Goal: Task Accomplishment & Management: Use online tool/utility

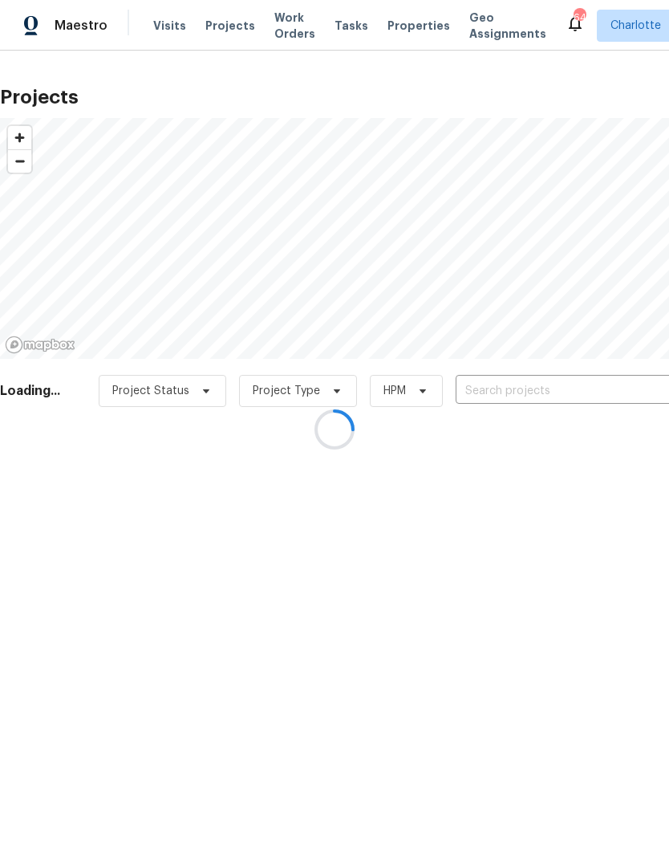
click at [168, 29] on div at bounding box center [334, 429] width 669 height 859
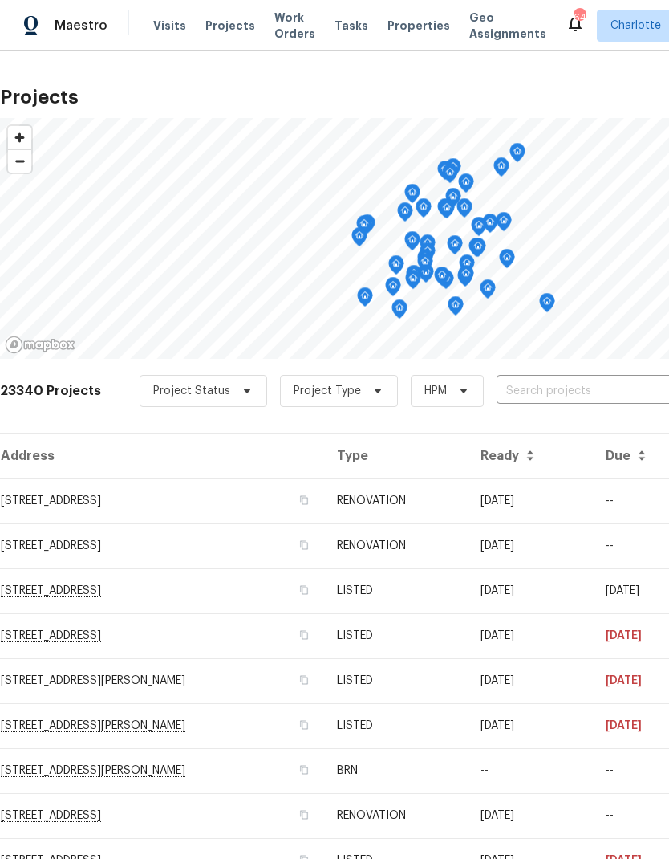
click at [157, 24] on span "Visits" at bounding box center [169, 26] width 33 height 16
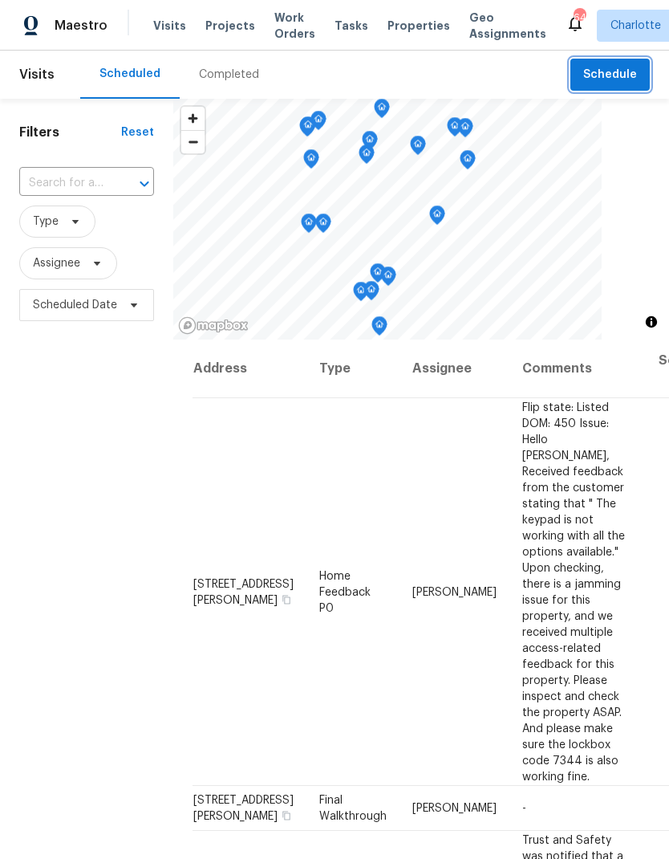
click at [625, 79] on span "Schedule" at bounding box center [611, 75] width 54 height 20
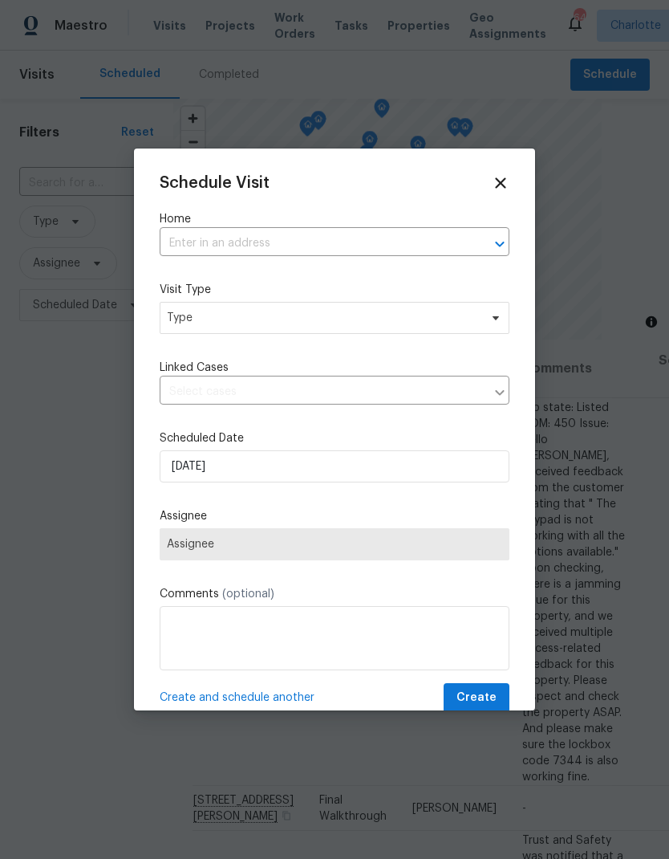
click at [500, 240] on icon "Open" at bounding box center [499, 243] width 19 height 19
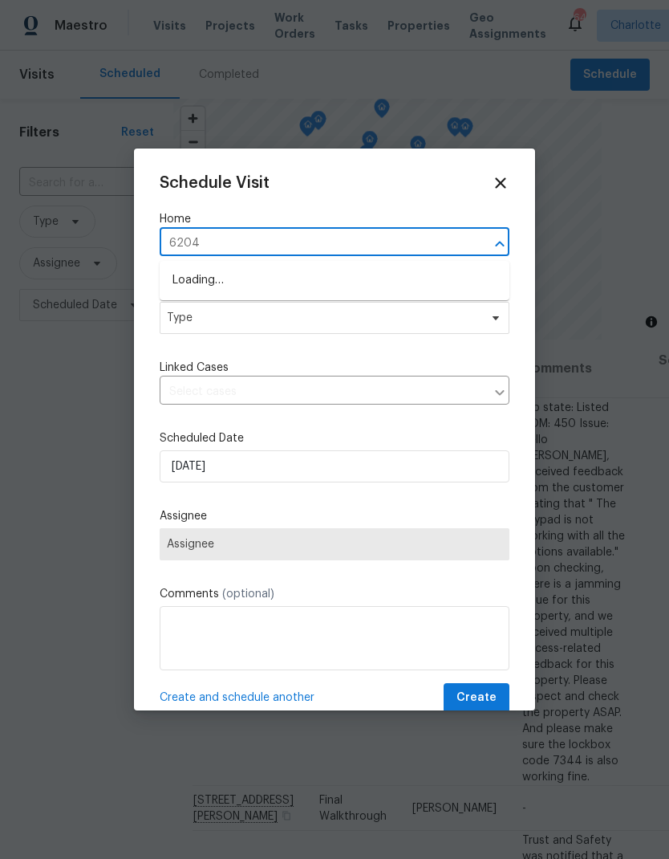
type input "6204"
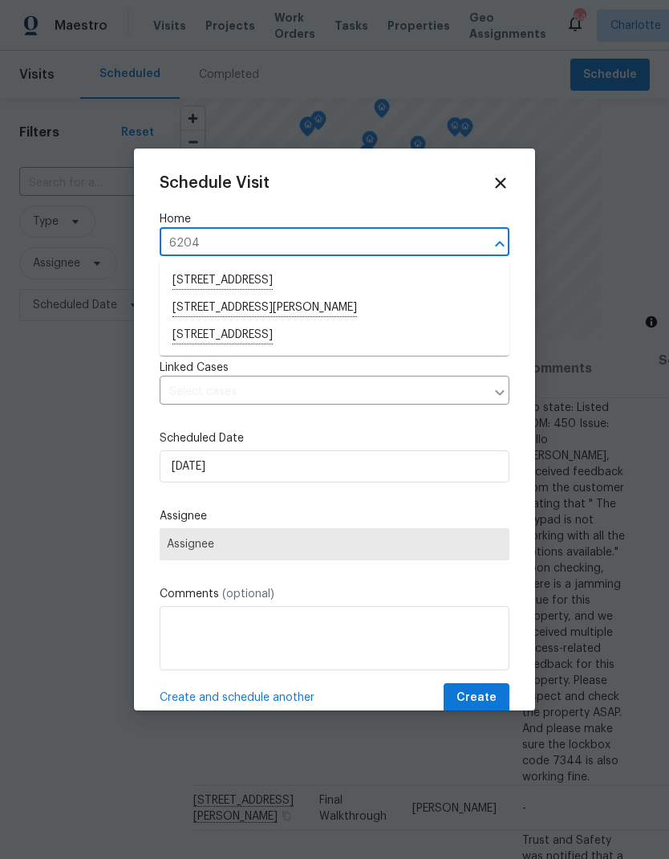
click at [349, 340] on li "[STREET_ADDRESS]" at bounding box center [335, 335] width 350 height 27
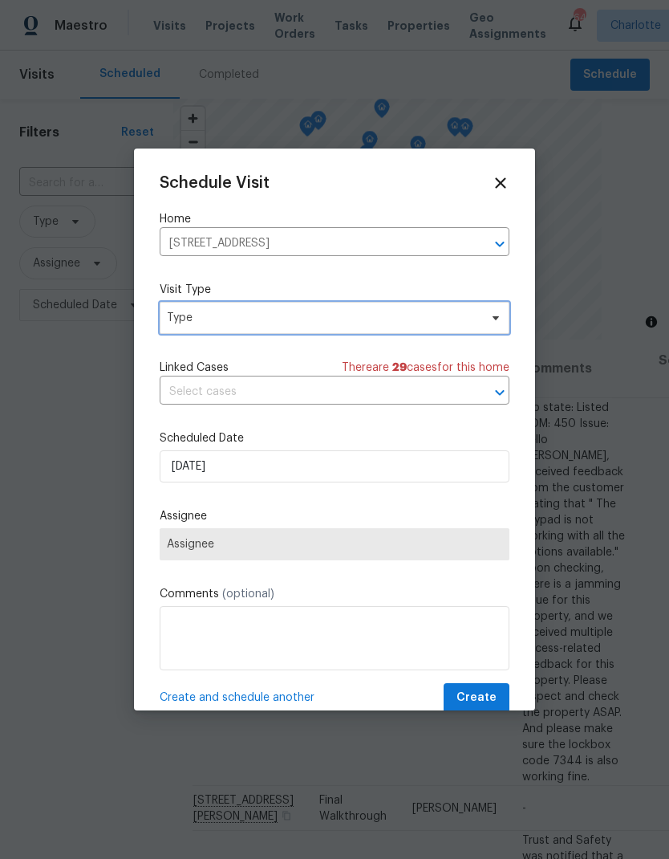
click at [478, 316] on span "Type" at bounding box center [323, 318] width 312 height 16
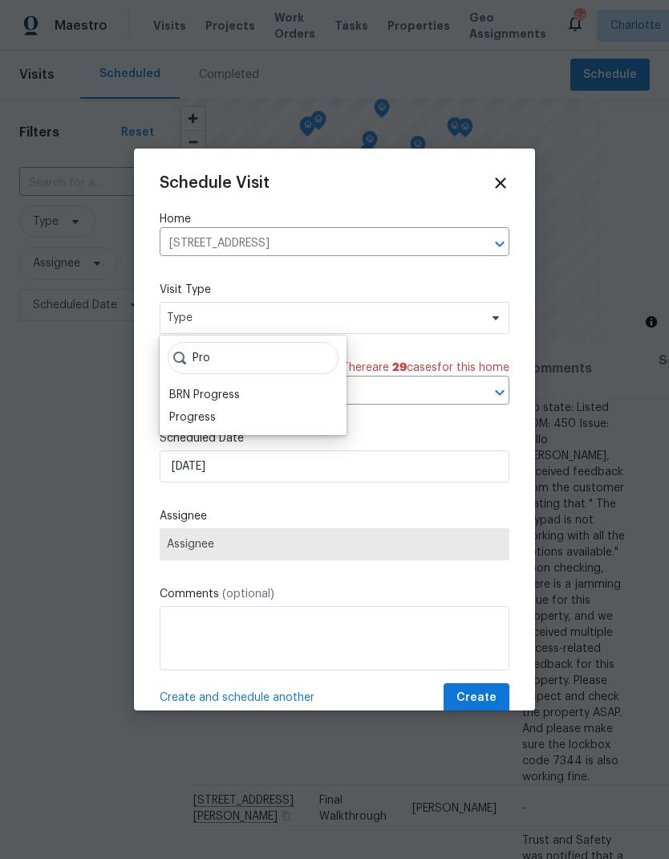
type input "Pro"
click at [183, 423] on div "Progress" at bounding box center [192, 417] width 47 height 16
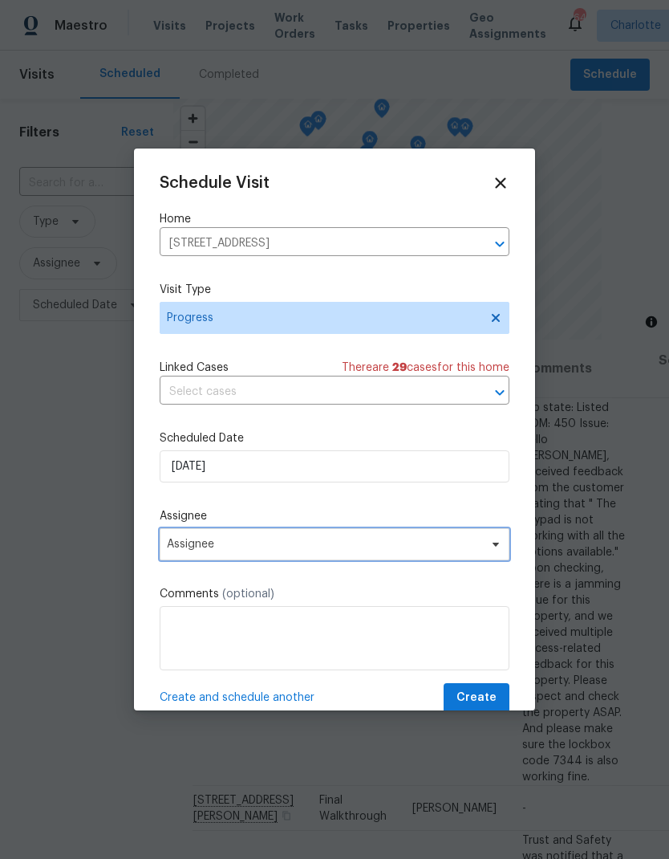
click at [490, 548] on icon at bounding box center [496, 544] width 13 height 13
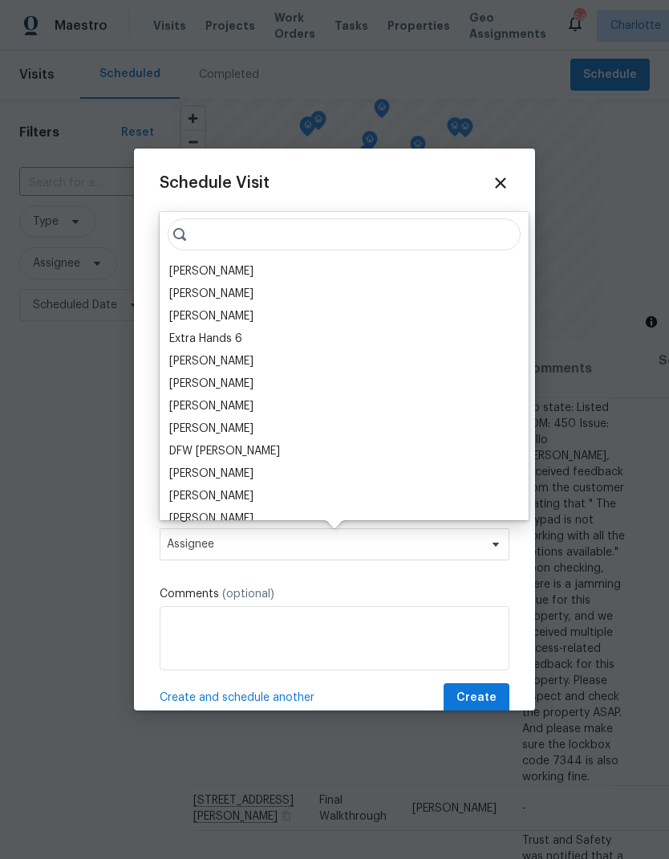
click at [180, 272] on div "[PERSON_NAME]" at bounding box center [211, 271] width 84 height 16
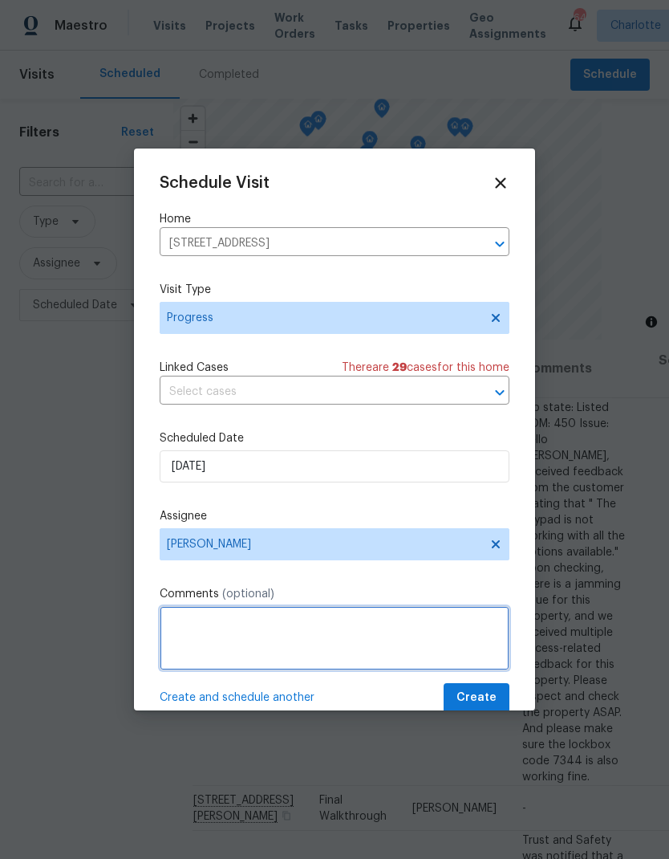
click at [424, 638] on textarea at bounding box center [335, 638] width 350 height 64
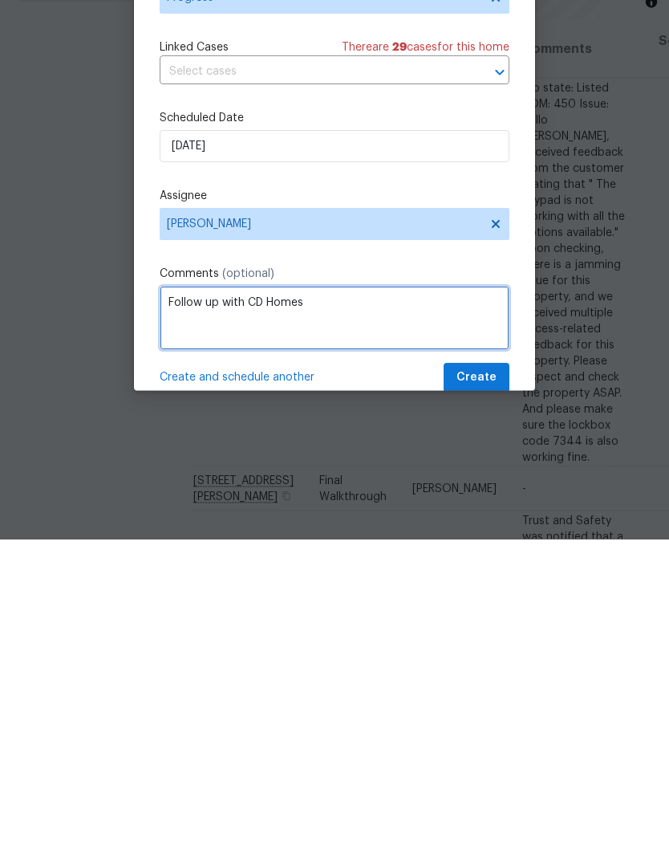
type textarea "Follow up with CD Homes"
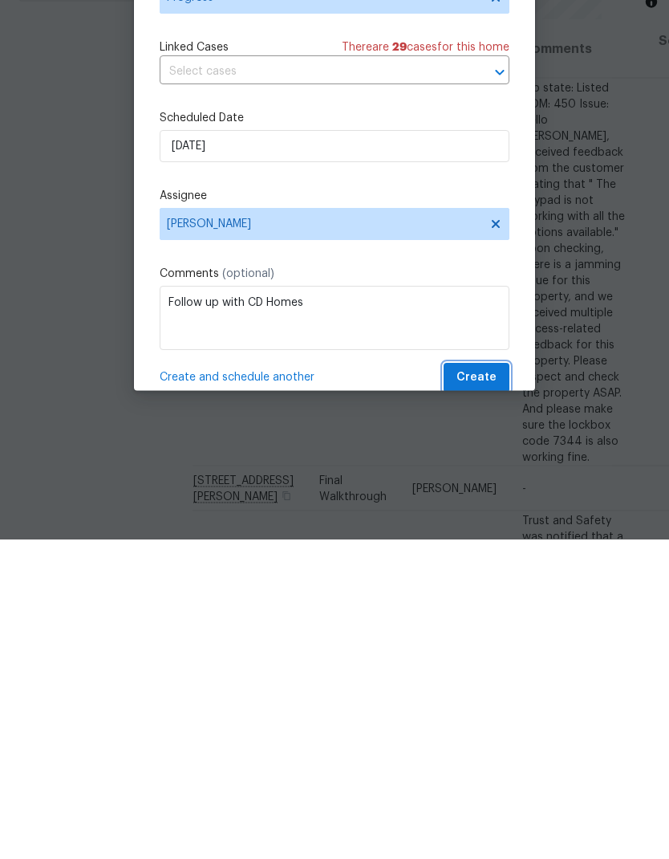
click at [489, 688] on span "Create" at bounding box center [477, 698] width 40 height 20
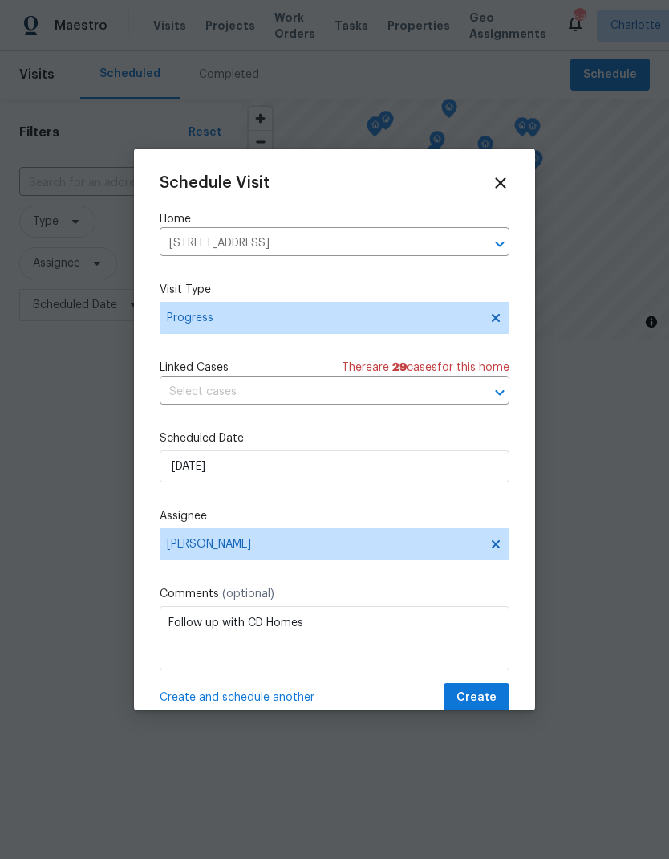
scroll to position [0, 0]
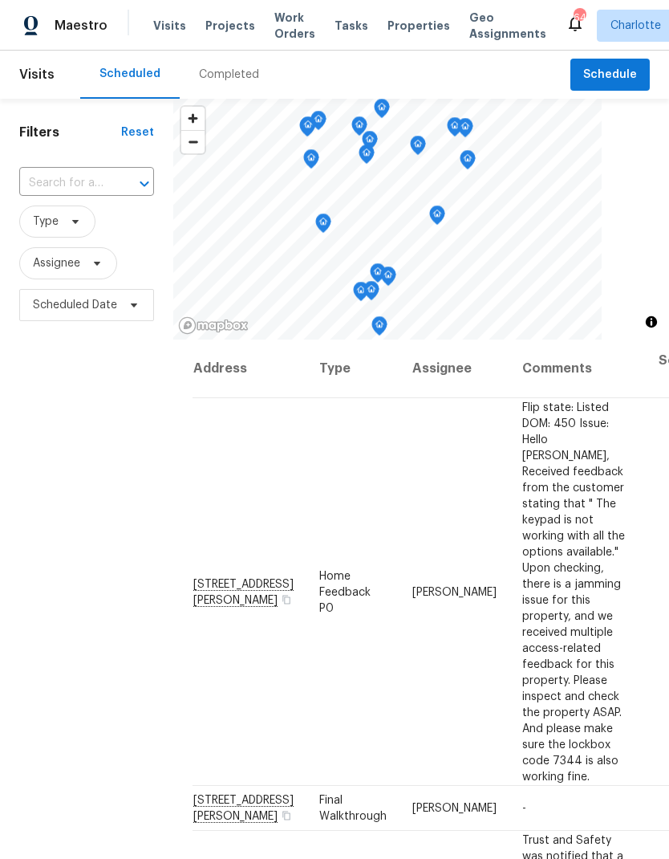
click at [417, 581] on td "[PERSON_NAME]" at bounding box center [455, 592] width 110 height 388
